Goal: Check status

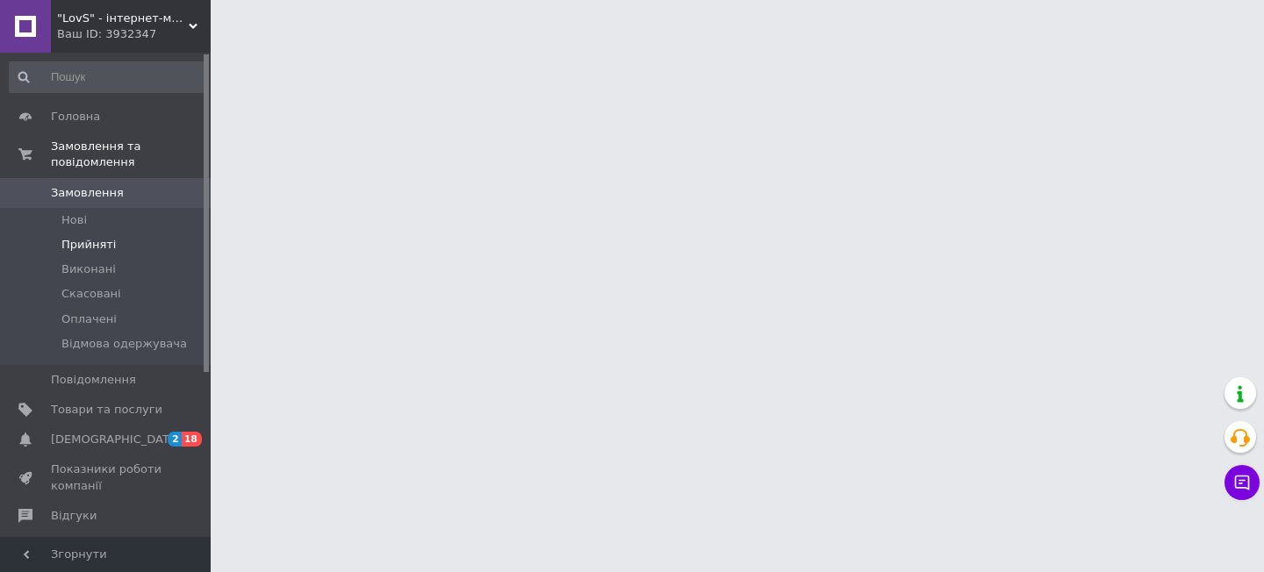
click at [88, 249] on span "Прийняті" at bounding box center [88, 245] width 54 height 16
click at [76, 248] on span "Прийняті" at bounding box center [88, 245] width 54 height 16
click at [90, 247] on span "Прийняті" at bounding box center [88, 245] width 54 height 16
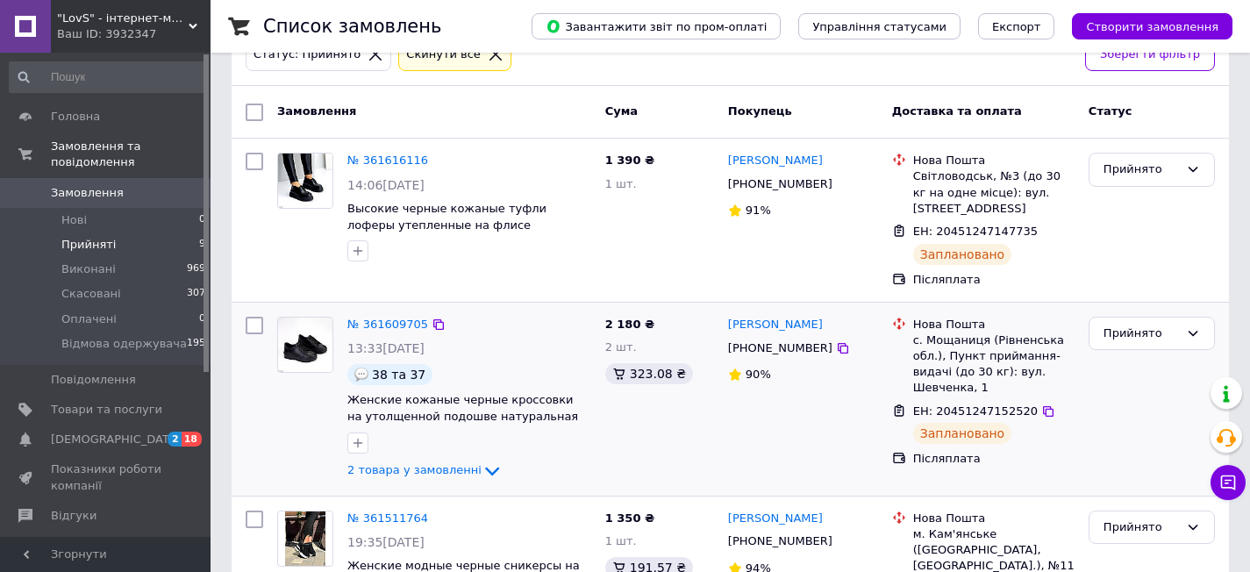
scroll to position [176, 0]
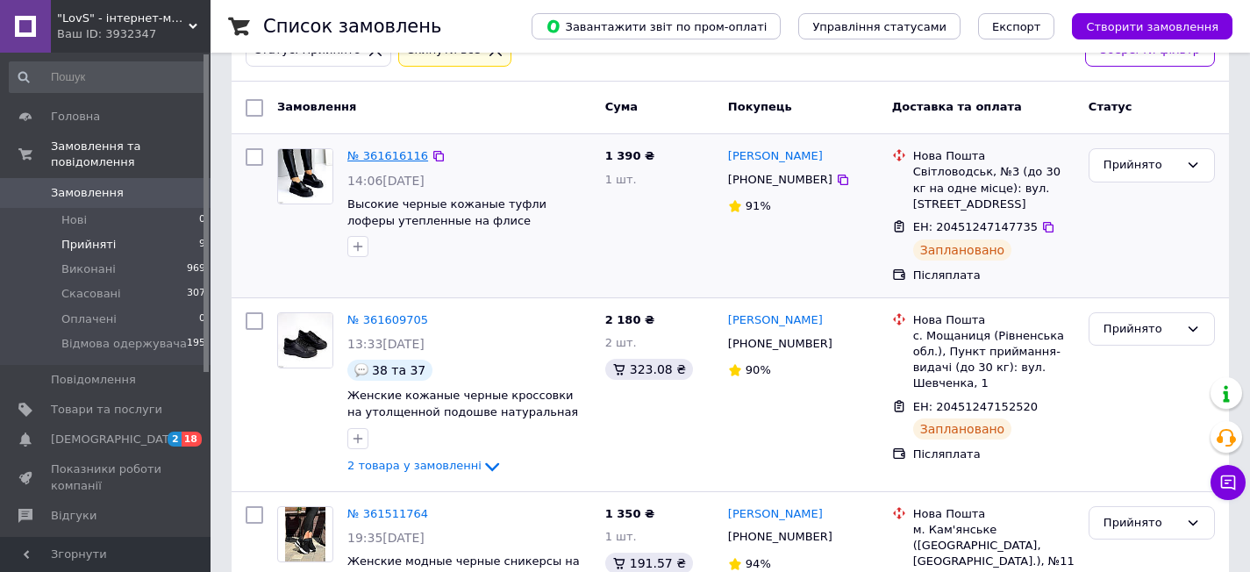
click at [390, 152] on link "№ 361616116" at bounding box center [387, 155] width 81 height 13
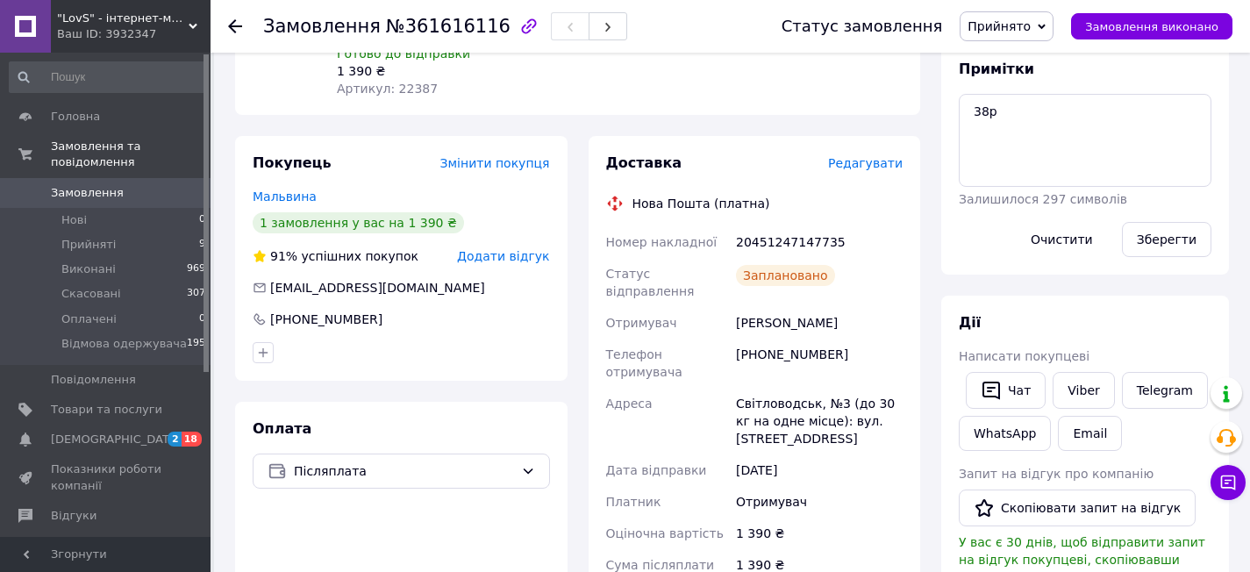
scroll to position [254, 0]
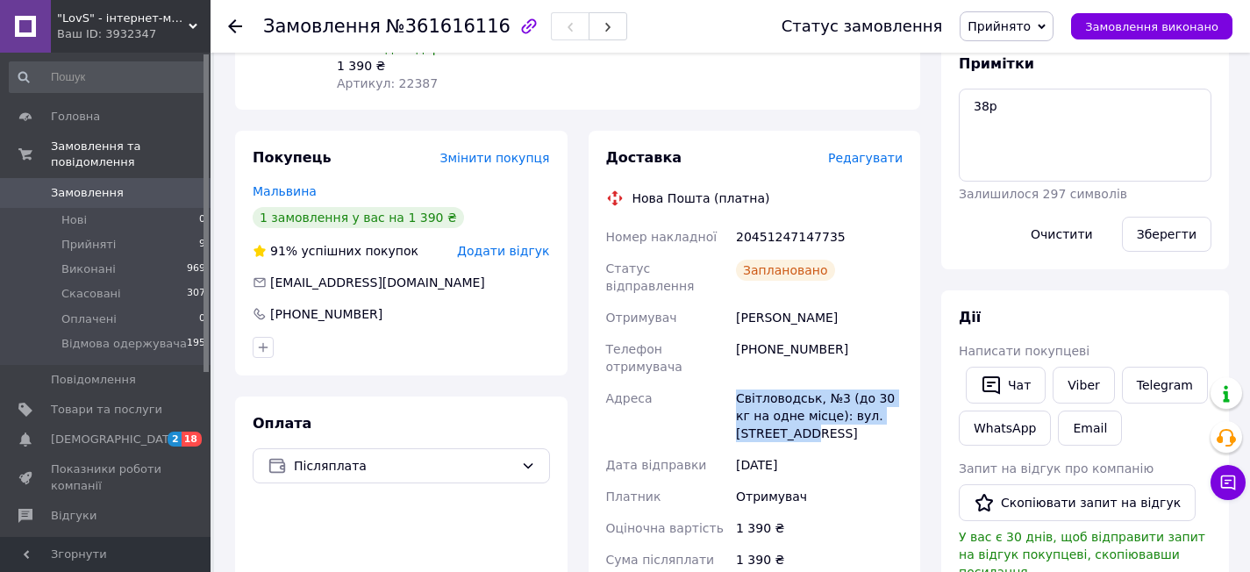
drag, startPoint x: 734, startPoint y: 397, endPoint x: 783, endPoint y: 422, distance: 55.3
click at [845, 433] on div "Світловодськ, №3 (до 30 кг на одне місце): вул. [STREET_ADDRESS]" at bounding box center [820, 416] width 174 height 67
copy div "Світловодськ, №3 (до 30 кг на одне місце): вул. [STREET_ADDRESS]"
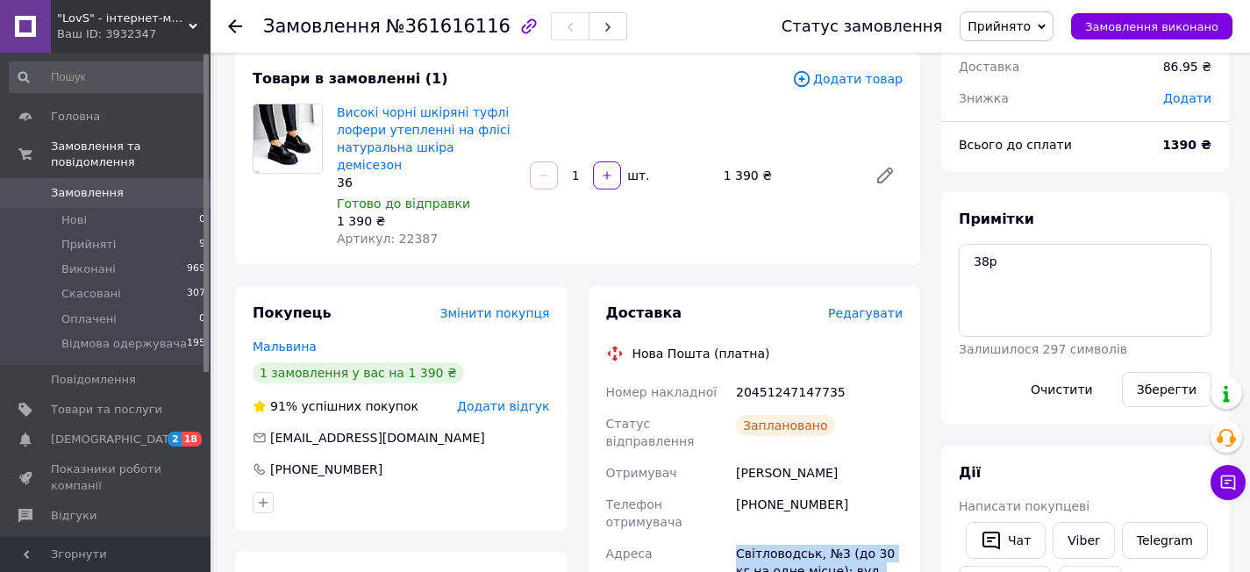
scroll to position [0, 0]
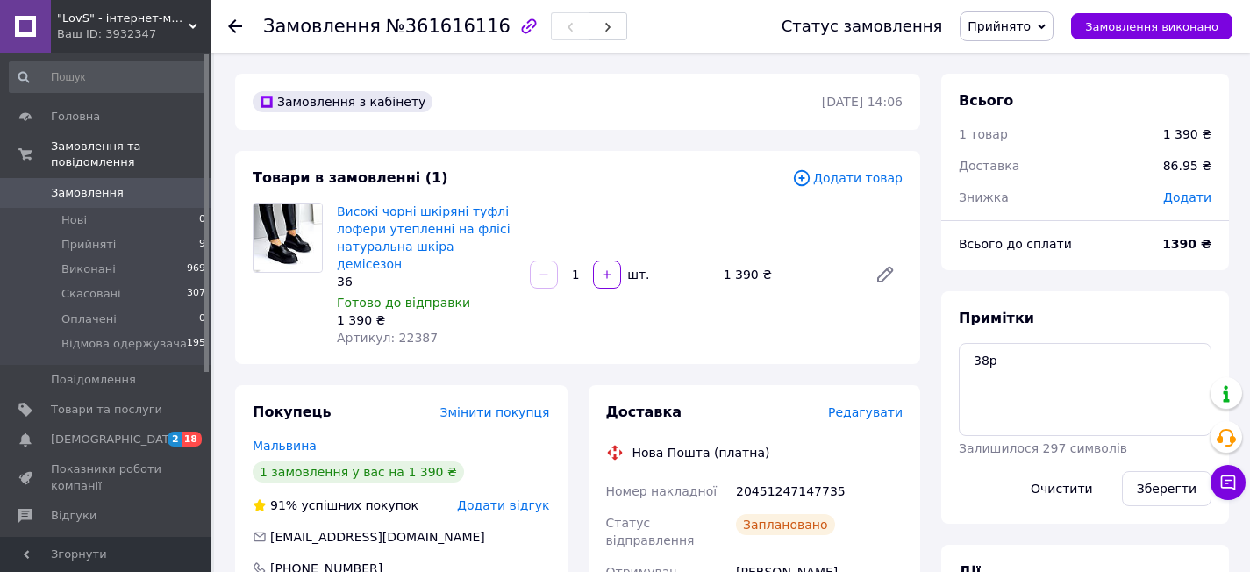
drag, startPoint x: 329, startPoint y: 211, endPoint x: 498, endPoint y: 218, distance: 169.5
click at [498, 218] on div "Високі чорні шкіряні туфлі лофери утепленні на флісі натуральна шкіра демісезон…" at bounding box center [426, 274] width 193 height 151
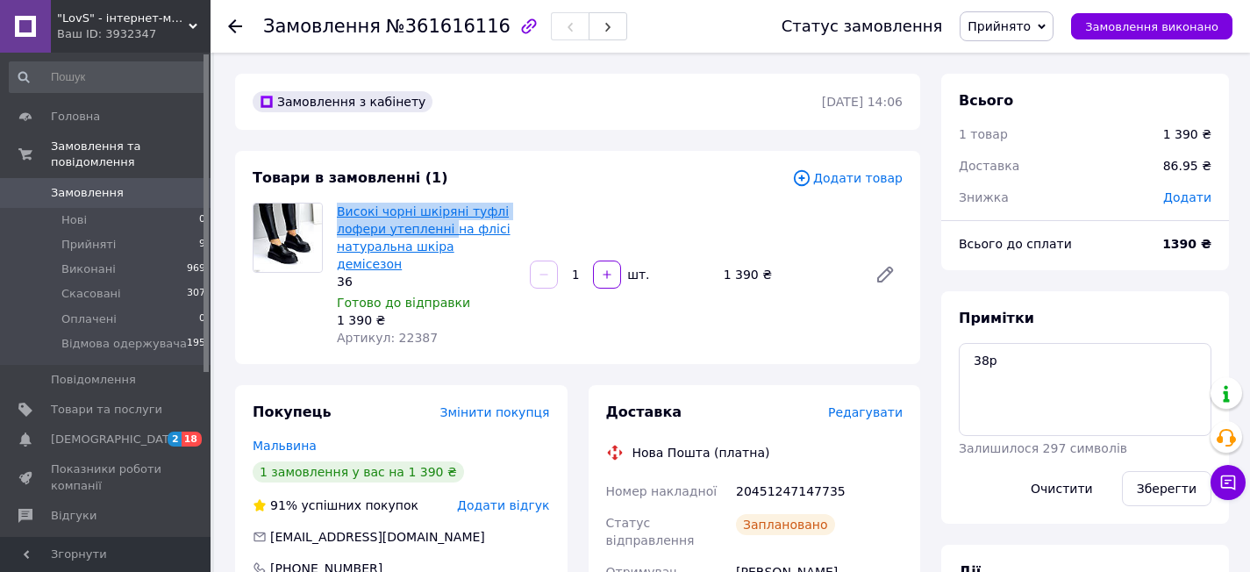
drag, startPoint x: 339, startPoint y: 197, endPoint x: 446, endPoint y: 233, distance: 112.9
click at [446, 233] on div "Товари в замовленні (1) Додати товар Високі чорні шкіряні туфлі лофери утепленн…" at bounding box center [577, 257] width 685 height 213
copy link "Високі чорні шкіряні туфлі лофери утепленні"
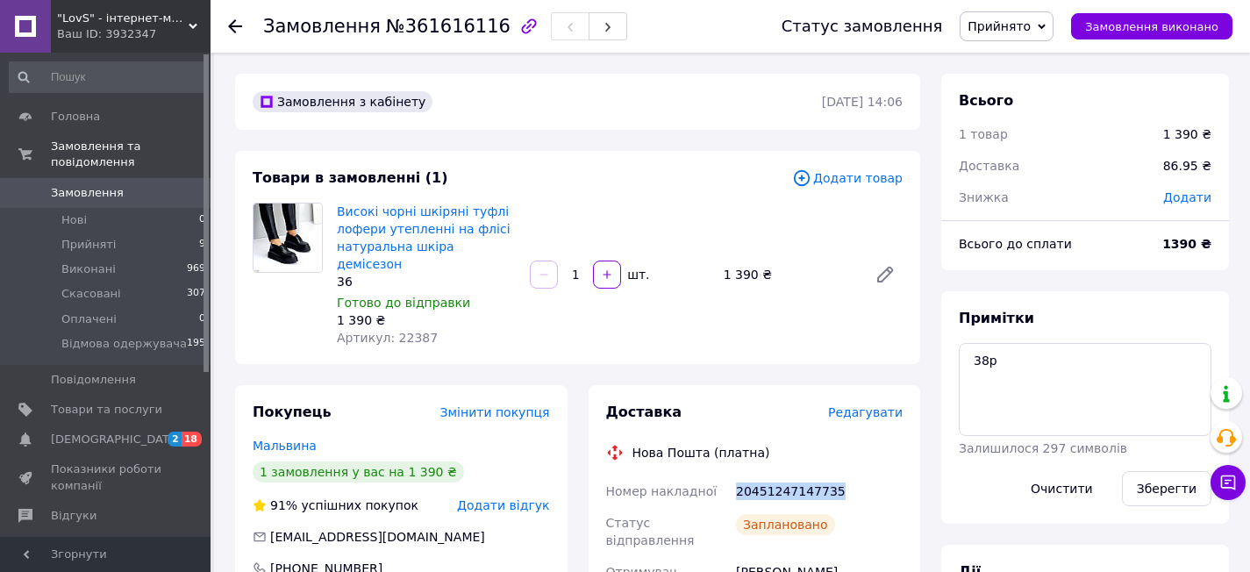
copy div "20451247147735"
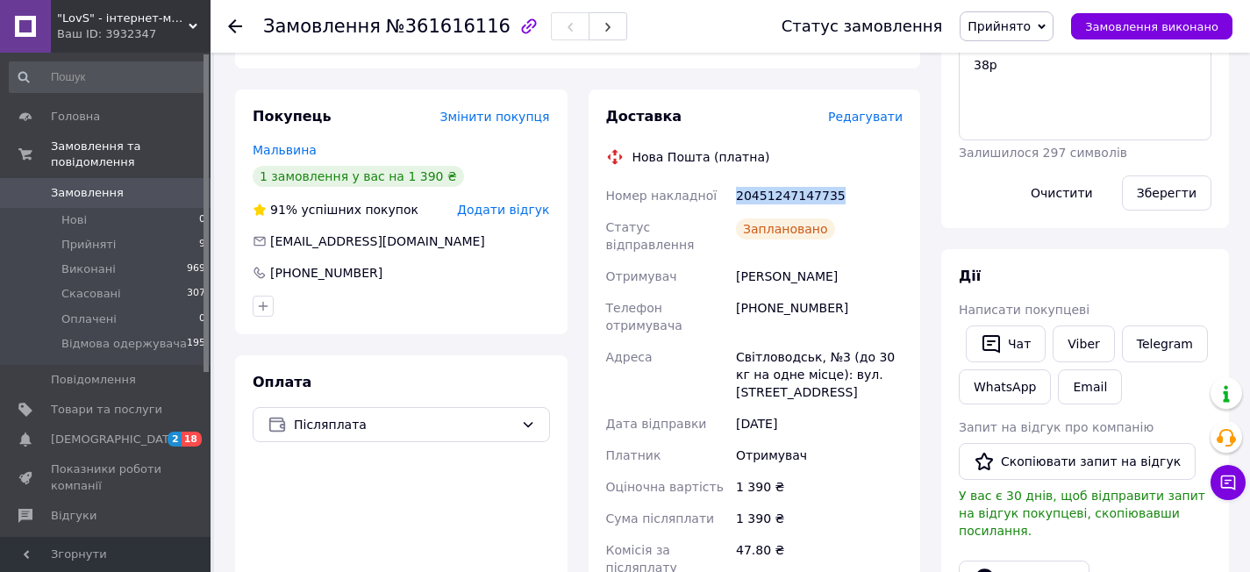
scroll to position [299, 0]
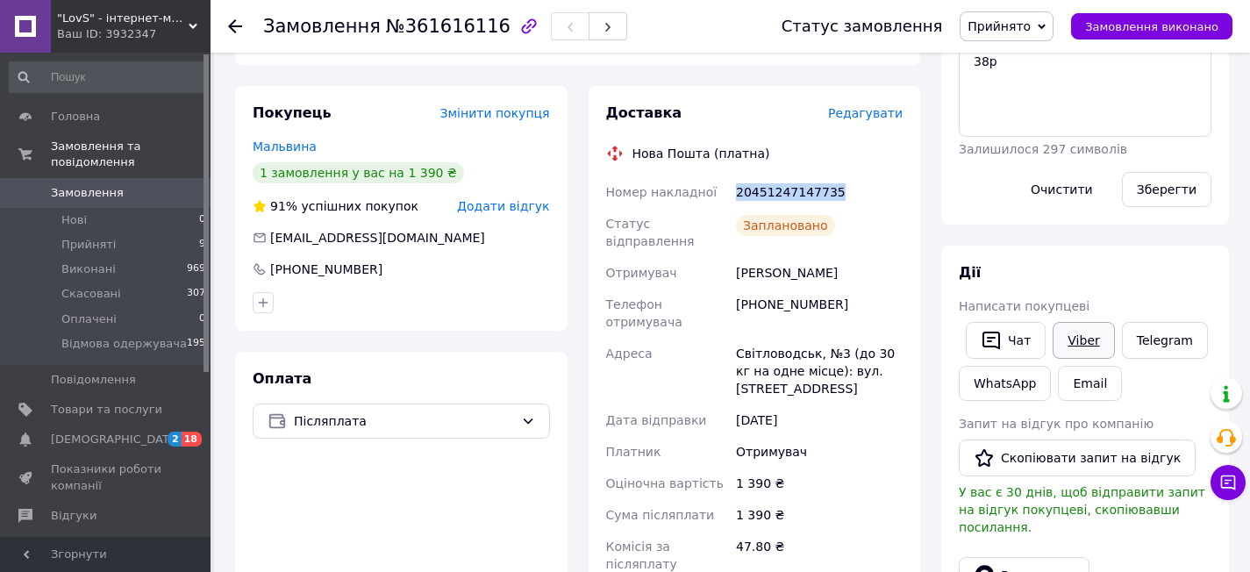
click at [1083, 348] on link "Viber" at bounding box center [1083, 340] width 61 height 37
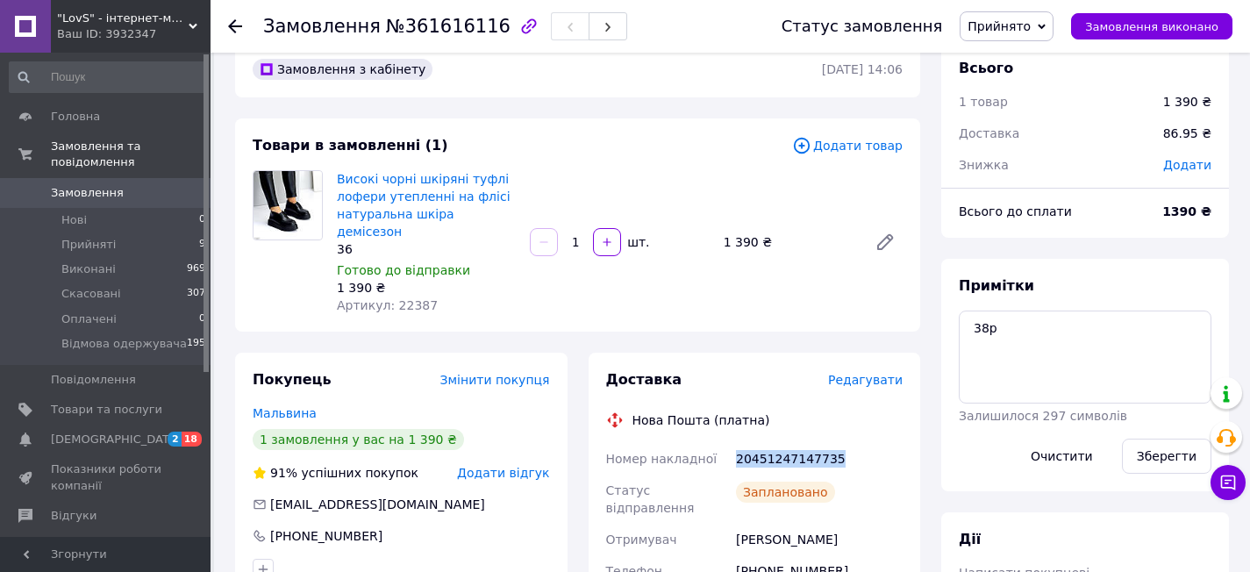
scroll to position [31, 0]
